Goal: Information Seeking & Learning: Check status

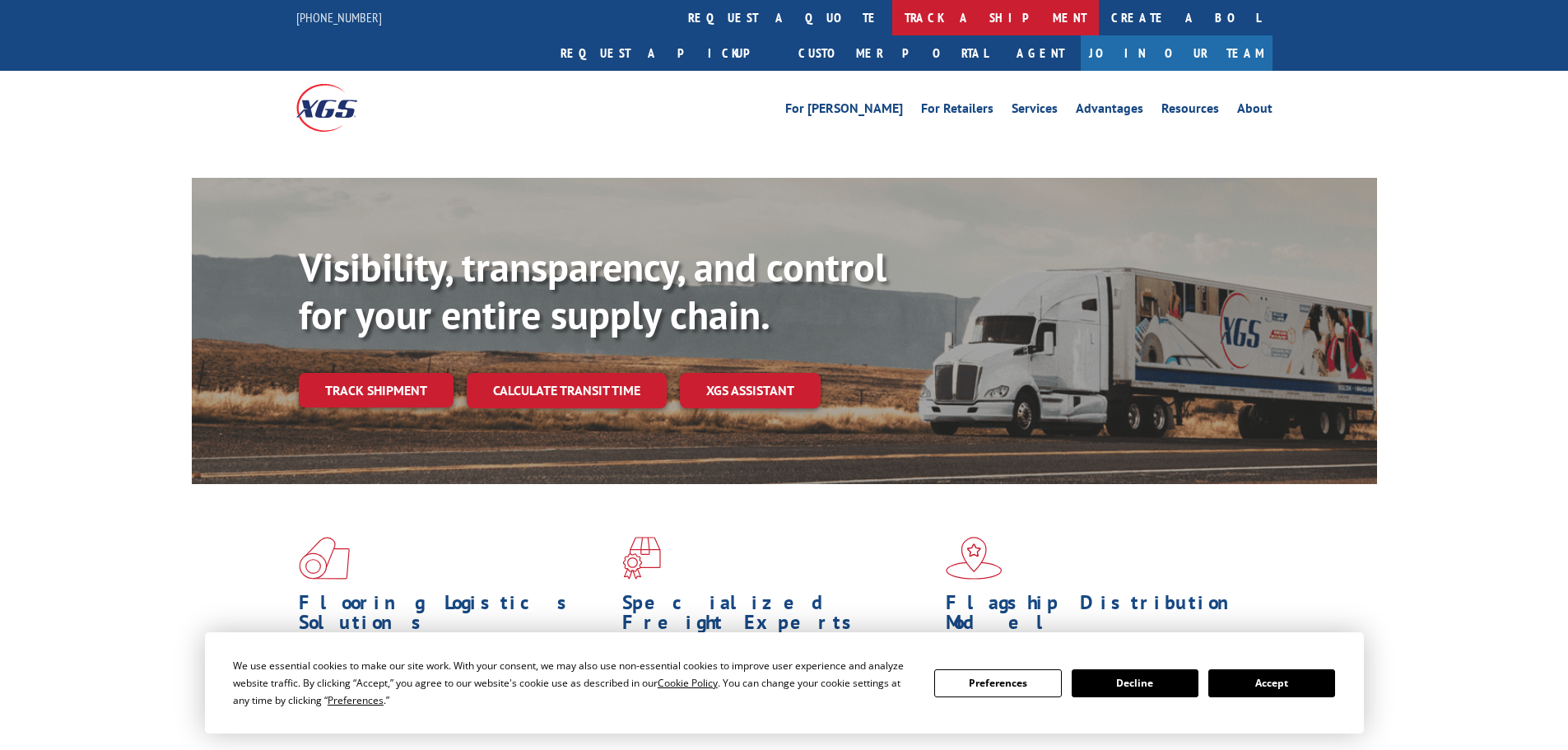
click at [892, 18] on link "track a shipment" at bounding box center [995, 18] width 206 height 35
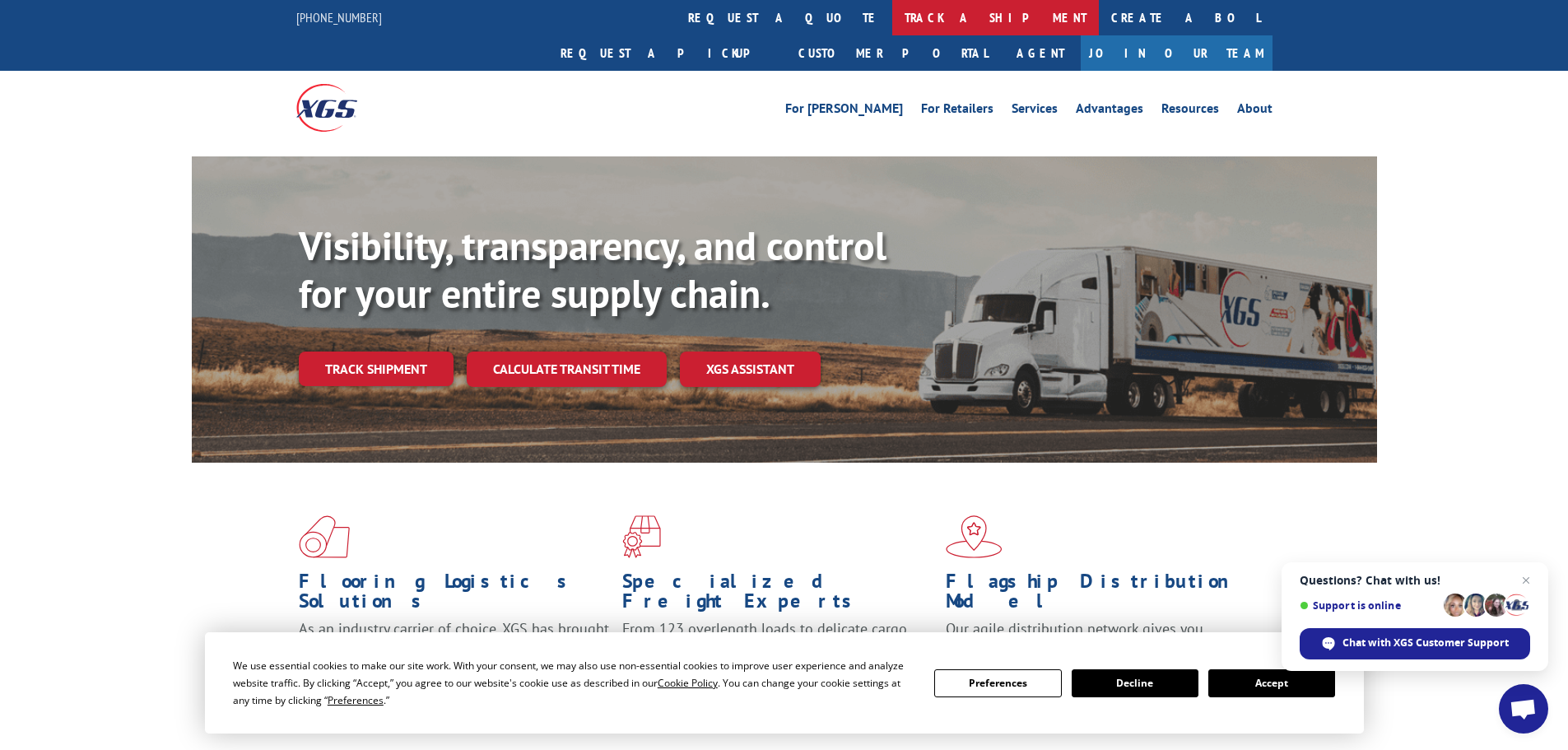
click at [892, 18] on link "track a shipment" at bounding box center [995, 18] width 206 height 35
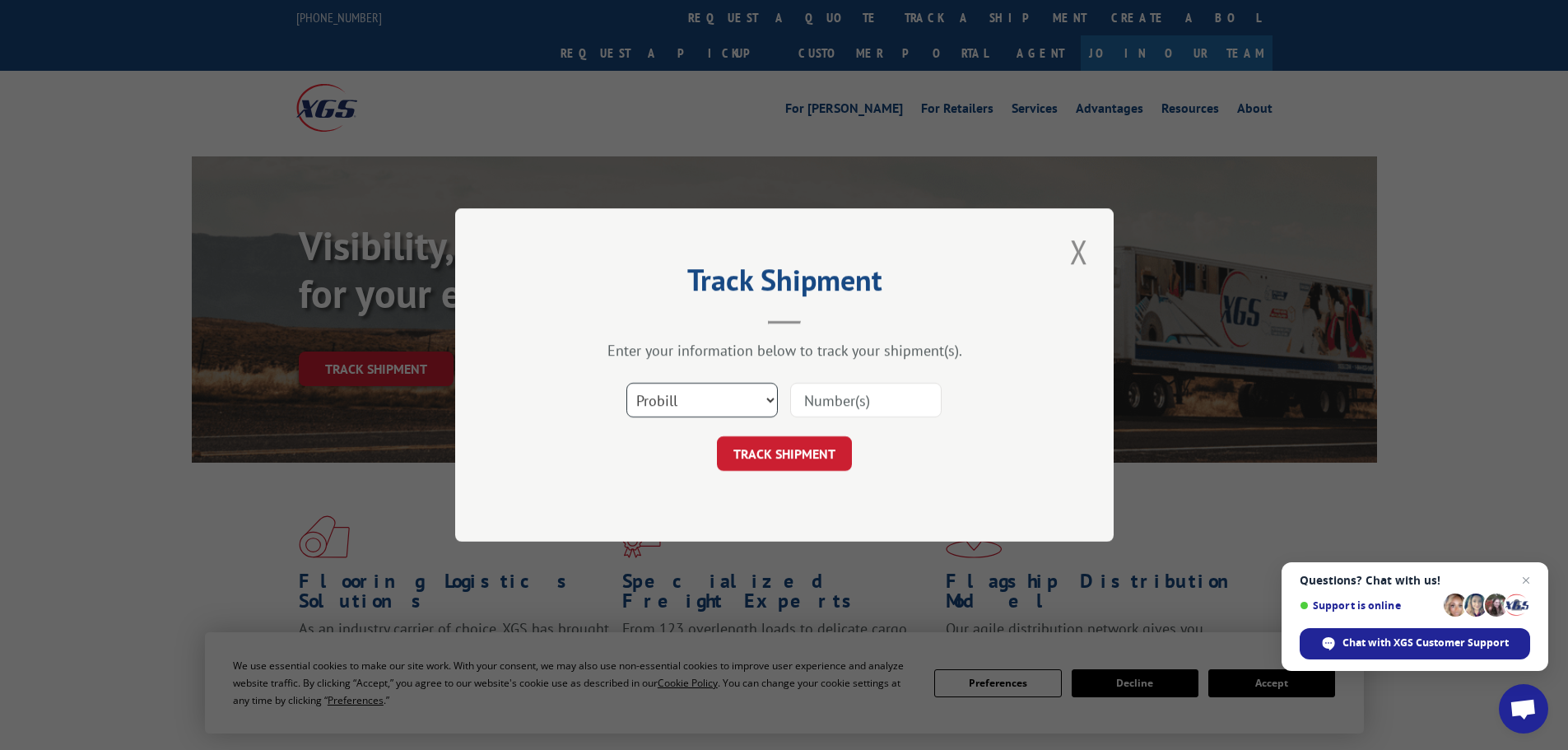
click at [693, 411] on select "Select category... Probill BOL PO" at bounding box center [702, 400] width 152 height 34
select select "po"
click at [626, 383] on select "Select category... Probill BOL PO" at bounding box center [702, 400] width 152 height 34
click at [822, 395] on input at bounding box center [866, 400] width 152 height 34
paste input "48508087"
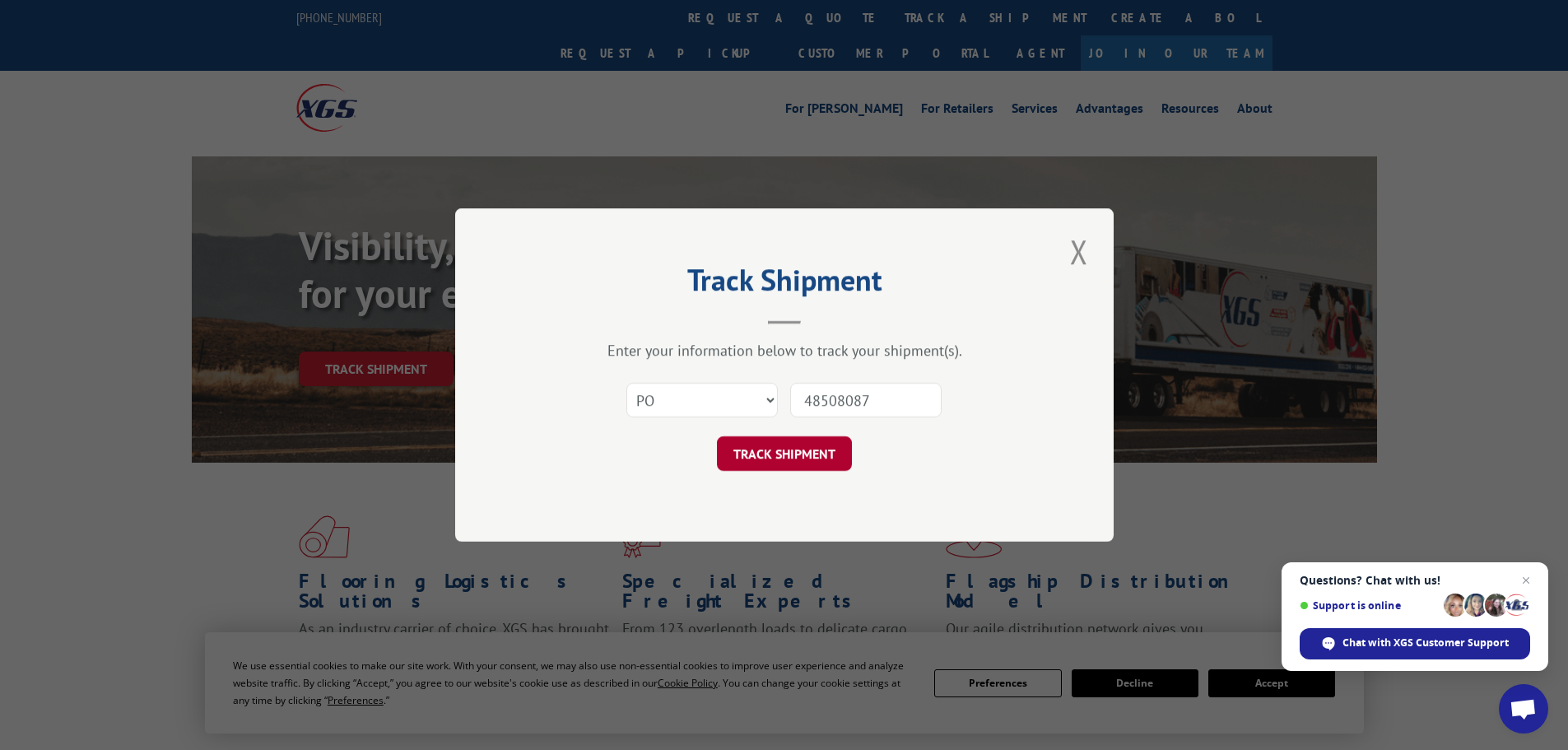
type input "48508087"
click at [809, 455] on button "TRACK SHIPMENT" at bounding box center [784, 453] width 135 height 34
